Goal: Transaction & Acquisition: Obtain resource

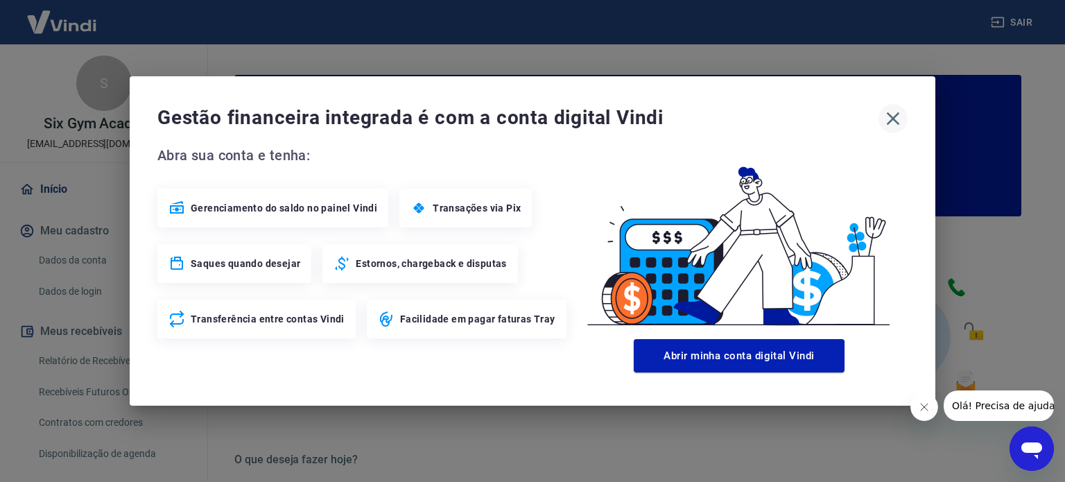
click at [895, 122] on icon "button" at bounding box center [893, 118] width 22 height 22
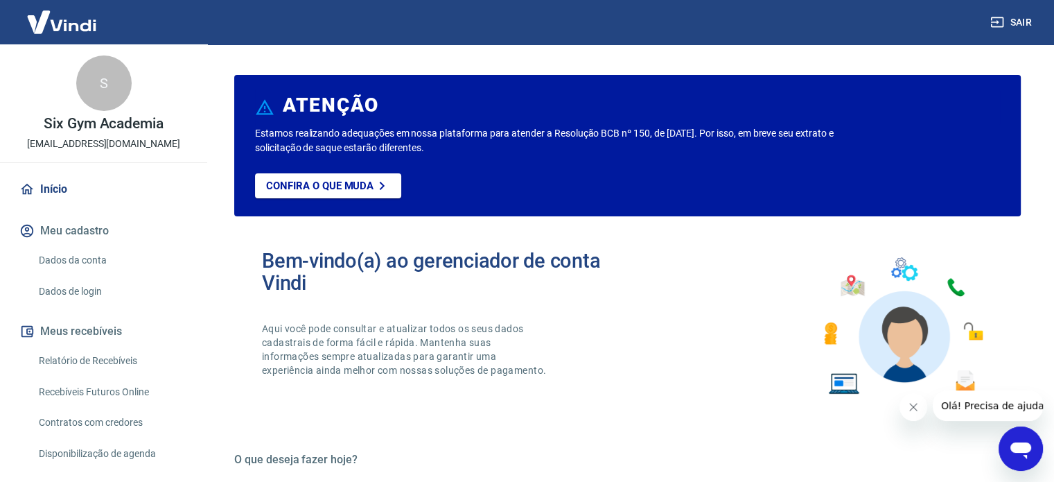
click at [99, 354] on link "Relatório de Recebíveis" at bounding box center [111, 361] width 157 height 28
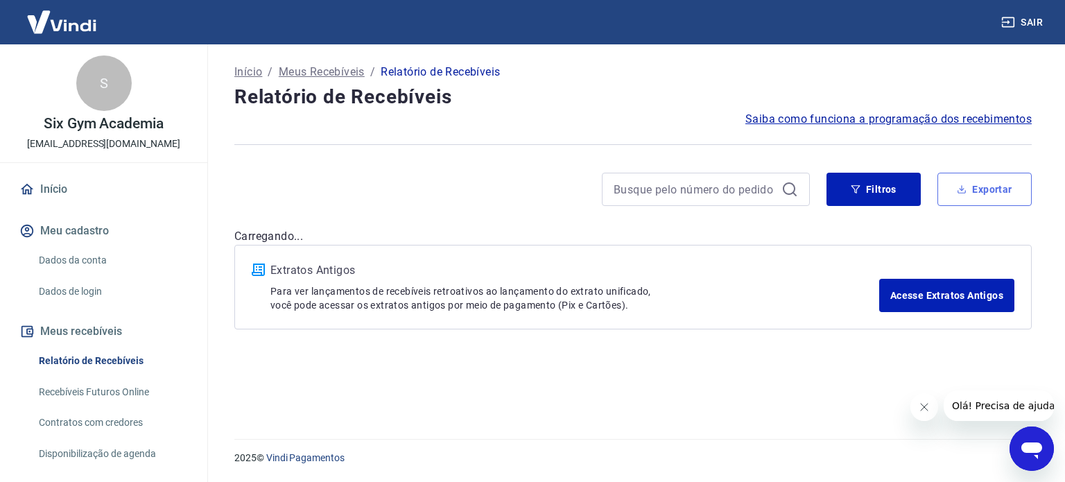
click at [1001, 186] on button "Exportar" at bounding box center [984, 189] width 94 height 33
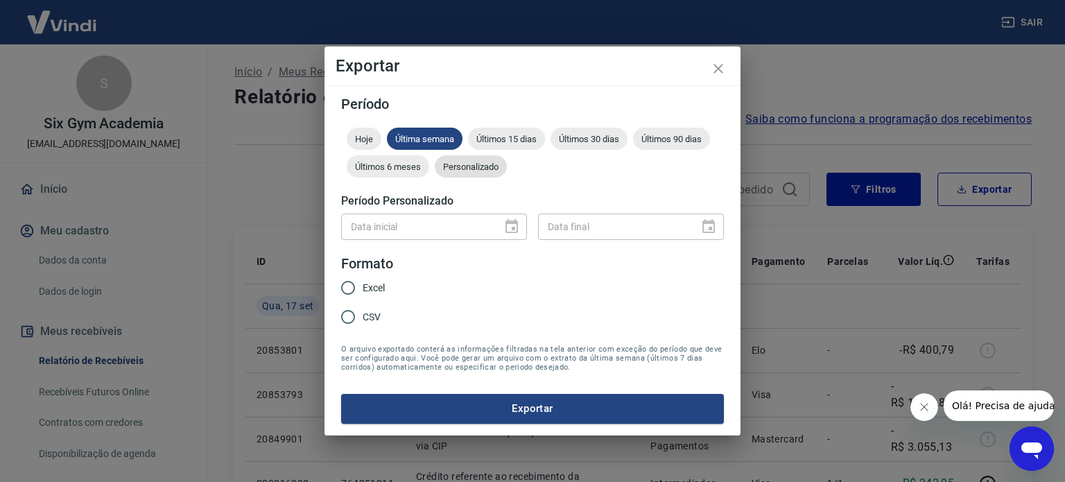
click at [453, 173] on div "Personalizado" at bounding box center [471, 166] width 72 height 22
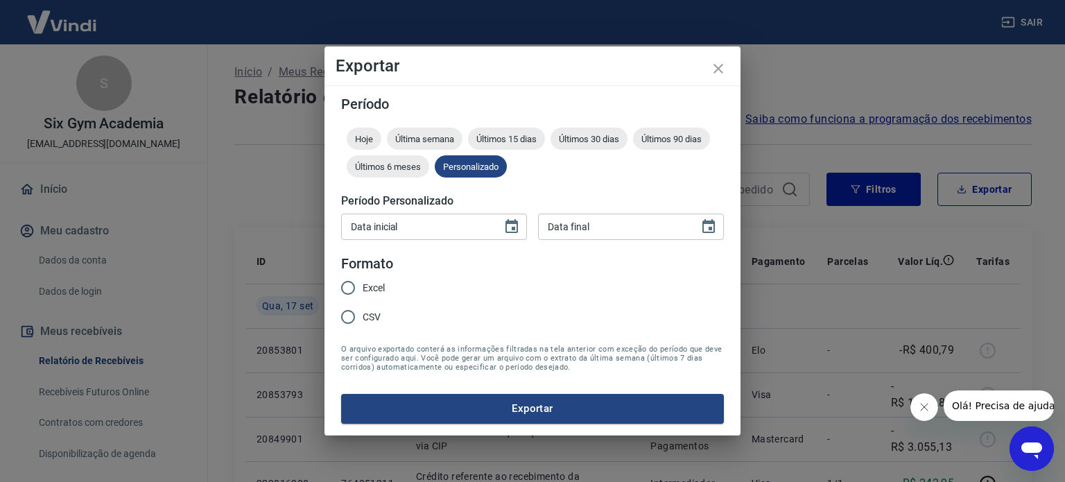
click at [502, 212] on div "Data inicial Data inicial Data final Data final" at bounding box center [532, 225] width 383 height 34
click at [511, 223] on icon "Choose date" at bounding box center [511, 226] width 12 height 14
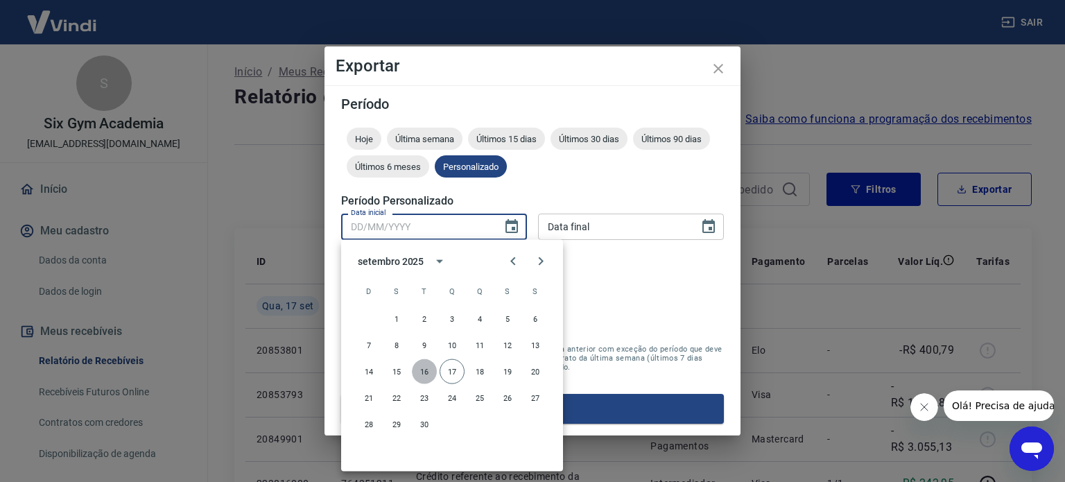
click at [423, 373] on button "16" at bounding box center [424, 371] width 25 height 25
type input "[DATE]"
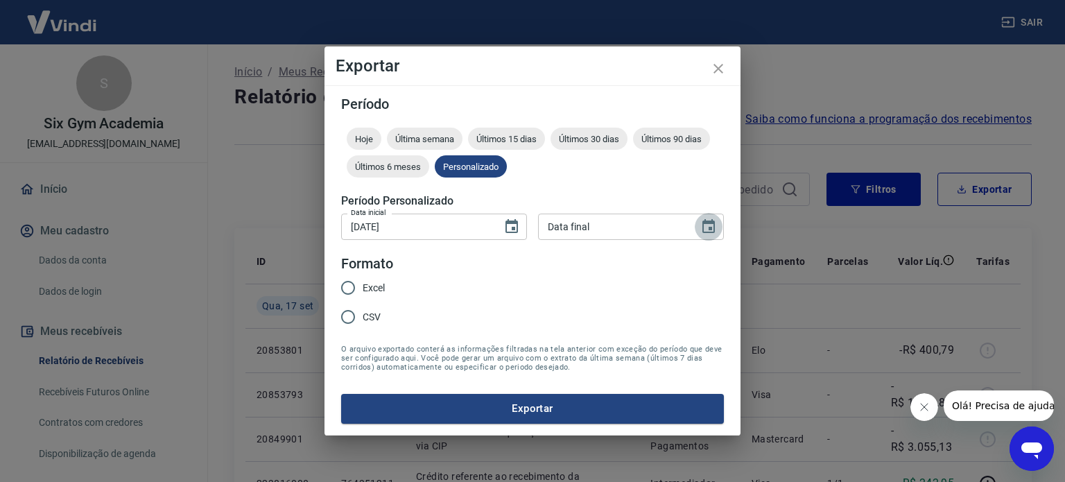
click at [704, 227] on icon "Choose date" at bounding box center [708, 226] width 17 height 17
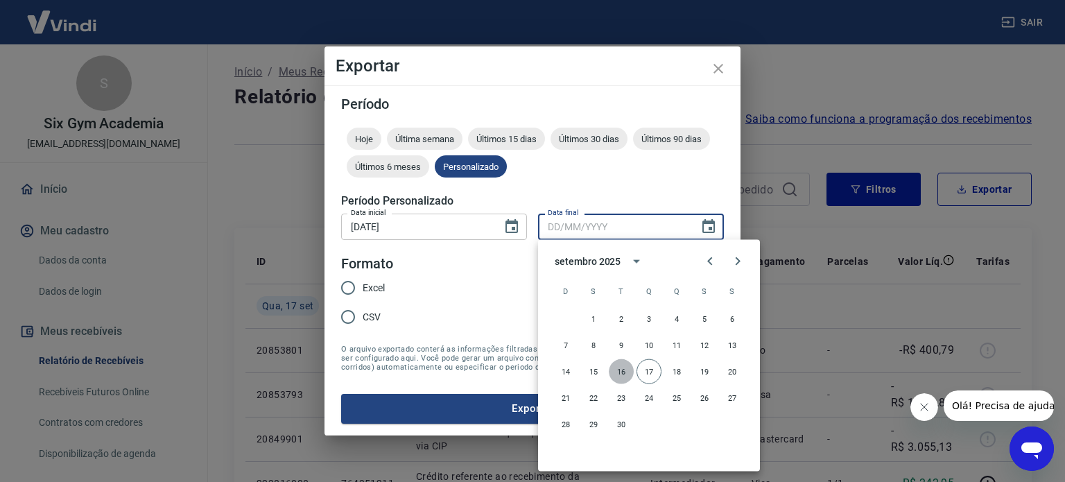
click at [613, 368] on button "16" at bounding box center [621, 371] width 25 height 25
type input "[DATE]"
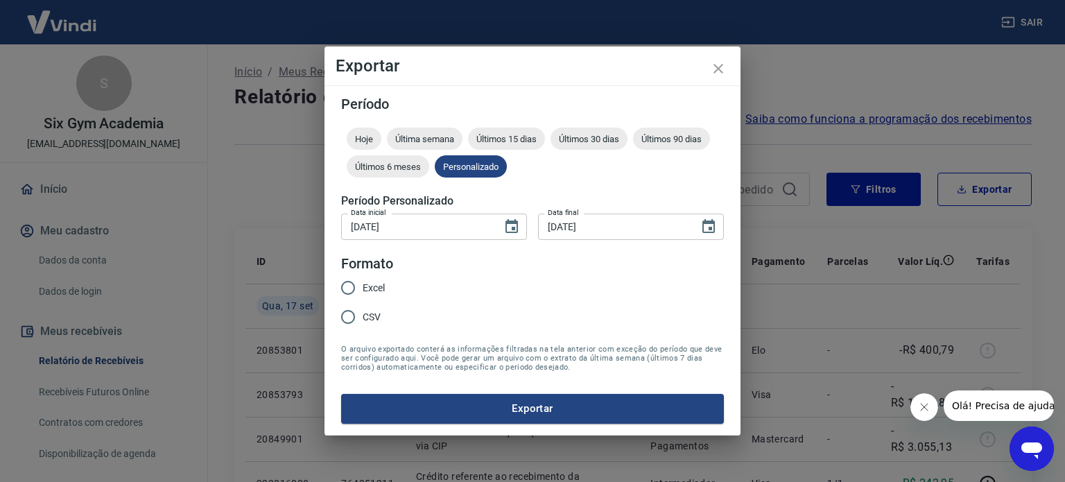
click at [354, 287] on input "Excel" at bounding box center [347, 287] width 29 height 29
radio input "true"
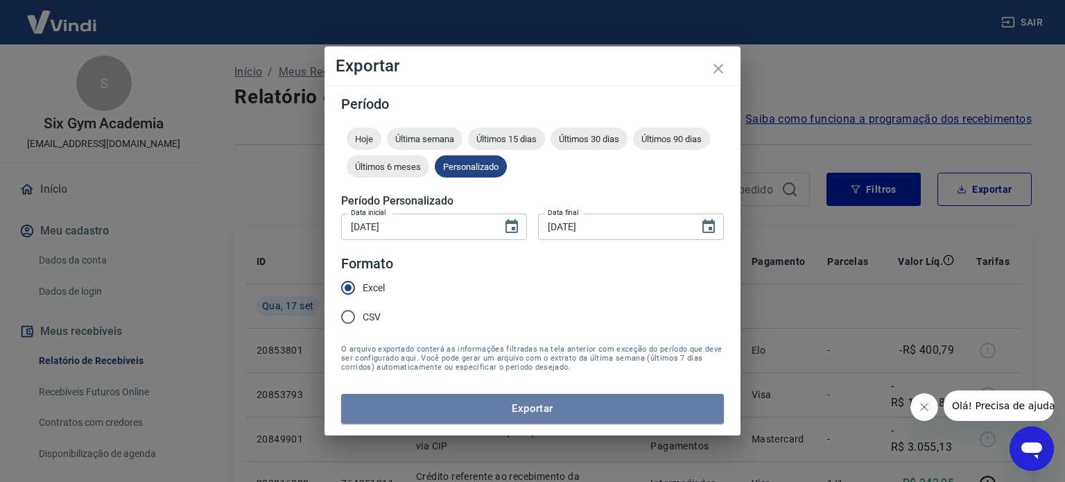
click at [446, 401] on button "Exportar" at bounding box center [532, 408] width 383 height 29
